Goal: Check status: Check status

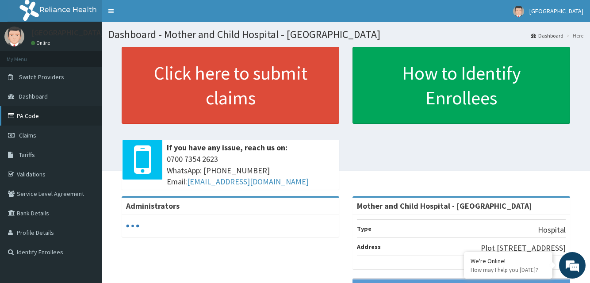
click at [25, 114] on link "PA Code" at bounding box center [51, 115] width 102 height 19
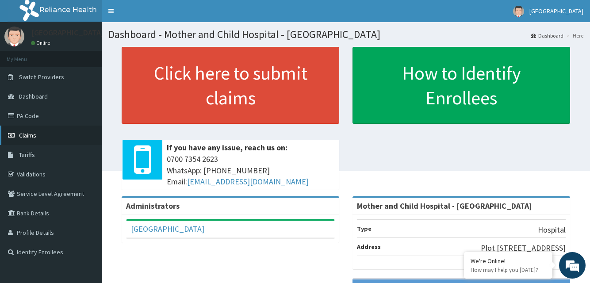
click at [27, 137] on span "Claims" at bounding box center [27, 135] width 17 height 8
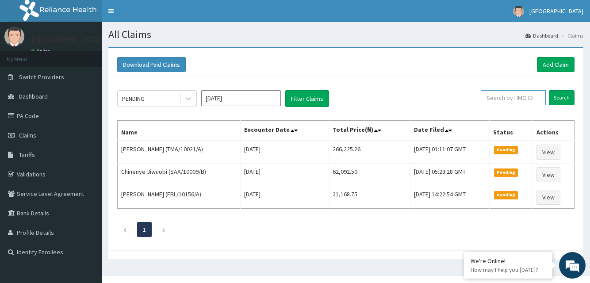
click at [503, 96] on input "text" at bounding box center [513, 97] width 65 height 15
paste input "JEE/10059/A"
type input "JEE/10059/A"
click at [558, 97] on input "Search" at bounding box center [562, 97] width 26 height 15
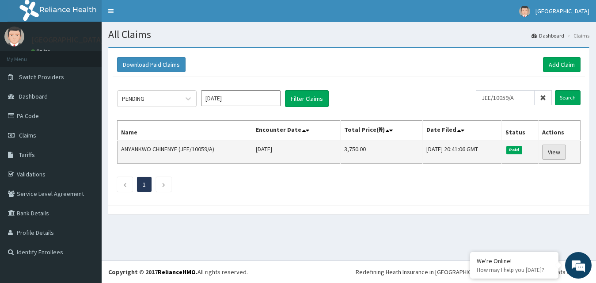
click at [554, 152] on link "View" at bounding box center [554, 152] width 24 height 15
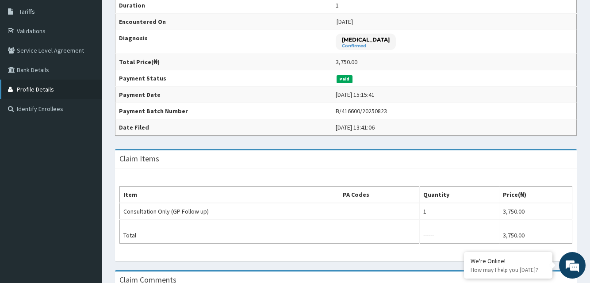
scroll to position [88, 0]
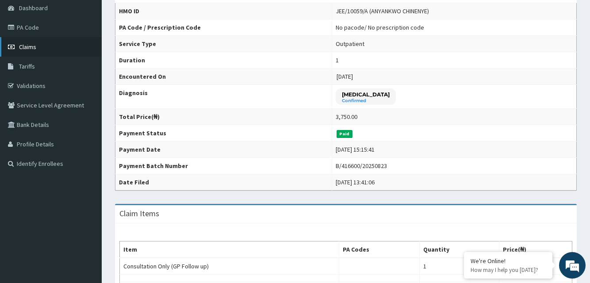
click at [31, 50] on span "Claims" at bounding box center [27, 47] width 17 height 8
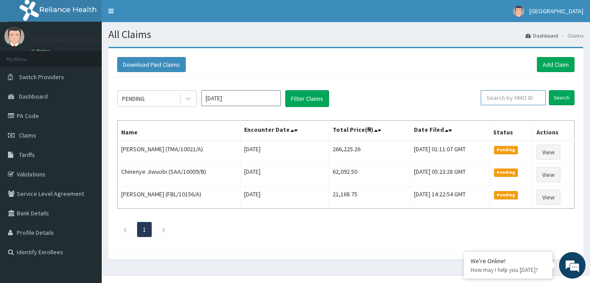
click at [505, 99] on input "text" at bounding box center [513, 97] width 65 height 15
paste input "jee/10059/a"
type input "jee/10059/a"
click at [565, 95] on input "Search" at bounding box center [562, 97] width 26 height 15
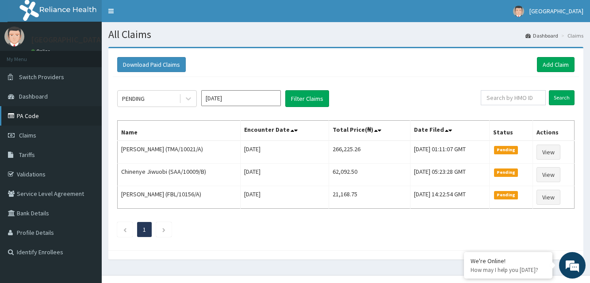
click at [28, 117] on link "PA Code" at bounding box center [51, 115] width 102 height 19
